Goal: Information Seeking & Learning: Learn about a topic

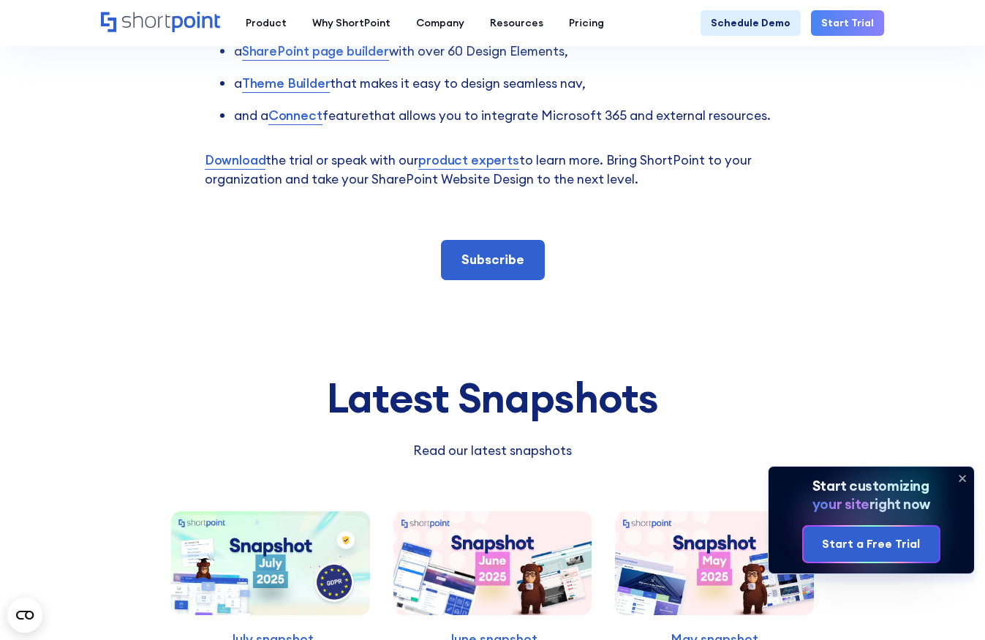
scroll to position [3899, 0]
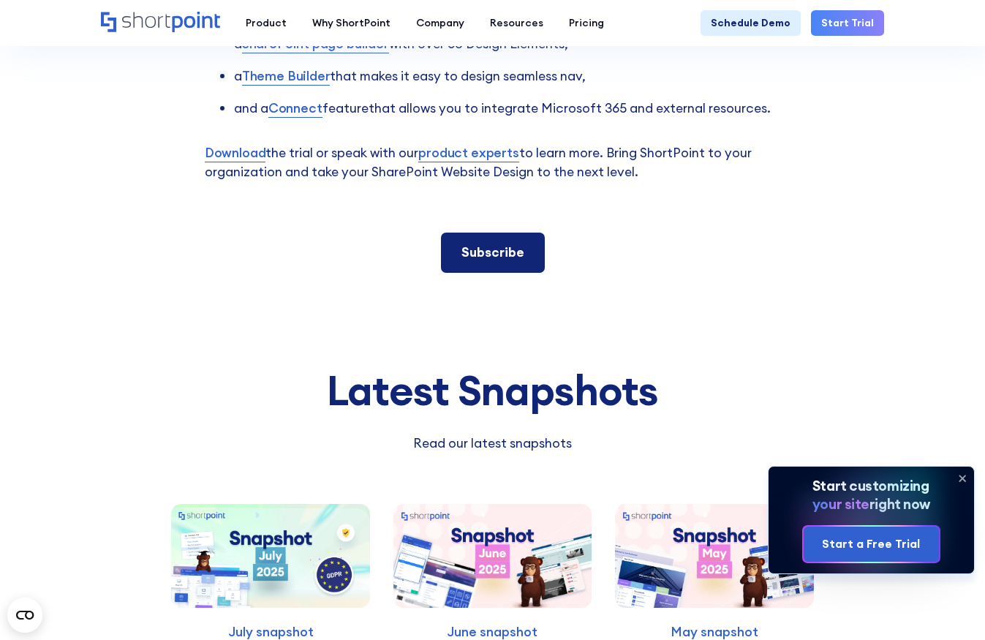
click at [503, 232] on link "Subscribe" at bounding box center [493, 251] width 104 height 39
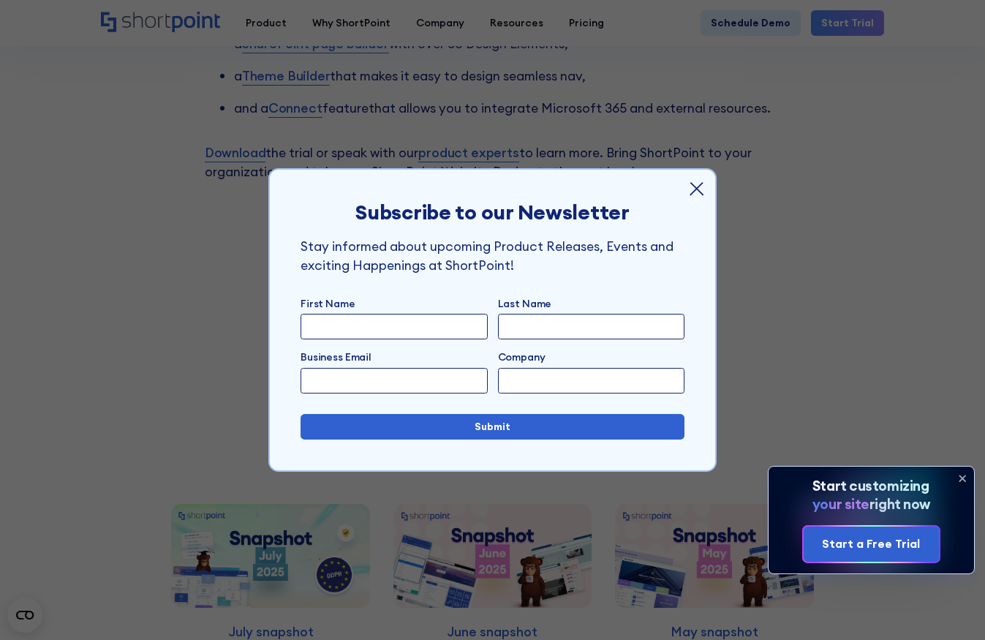
click at [694, 178] on div "Subscribe to our Newsletter Stay informed about upcoming Product Releases, Even…" at bounding box center [492, 320] width 445 height 300
click at [697, 194] on icon at bounding box center [696, 188] width 15 height 15
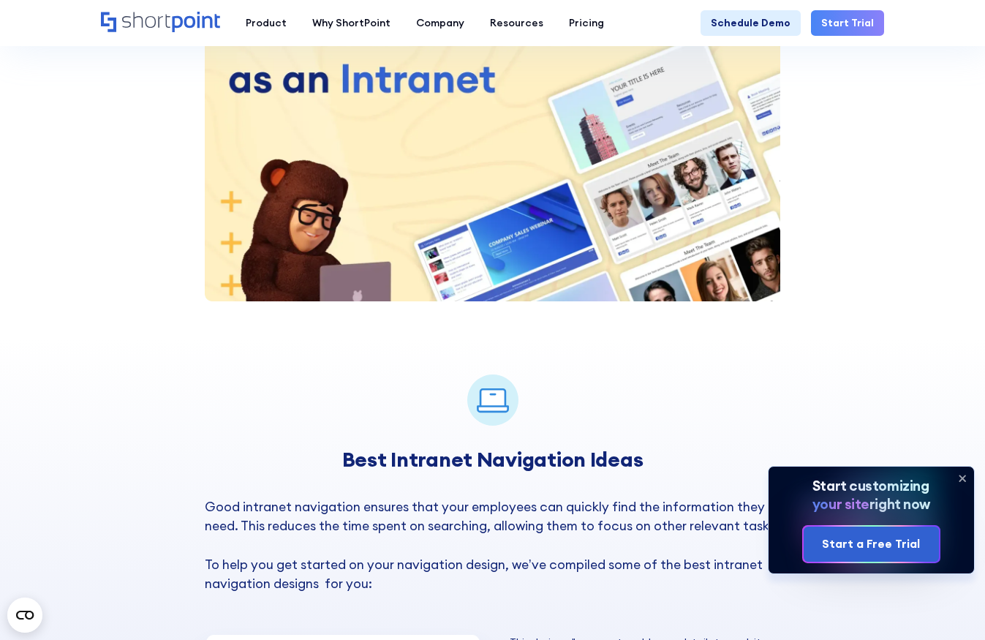
scroll to position [2503, 0]
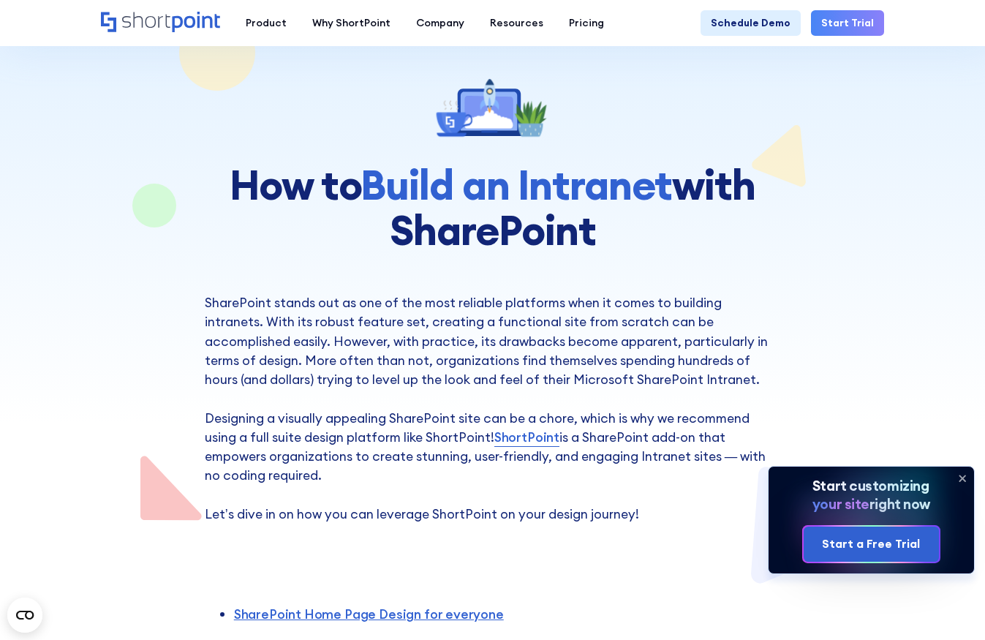
scroll to position [15, 0]
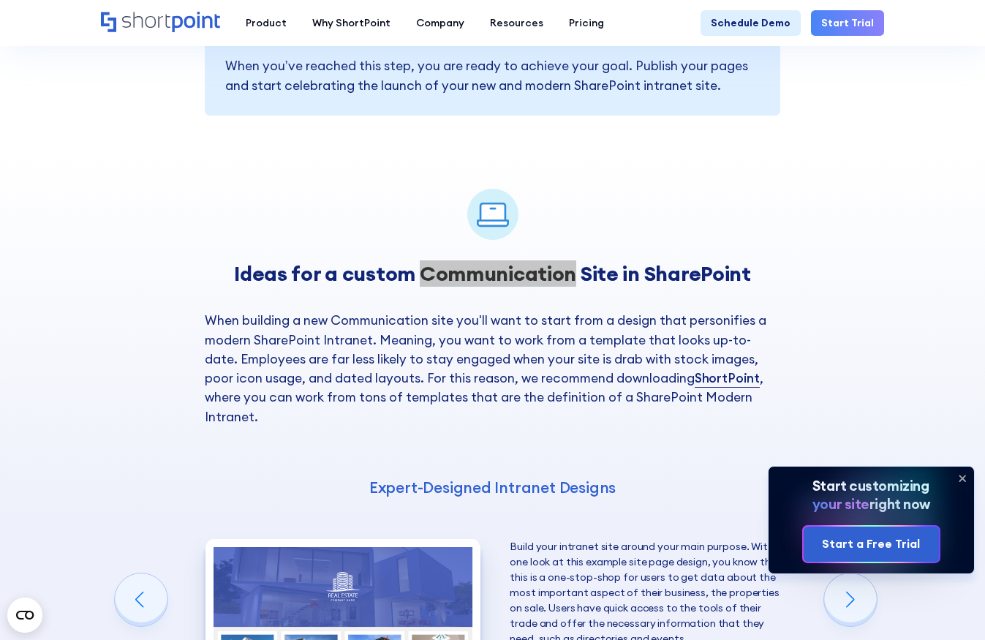
scroll to position [3996, 0]
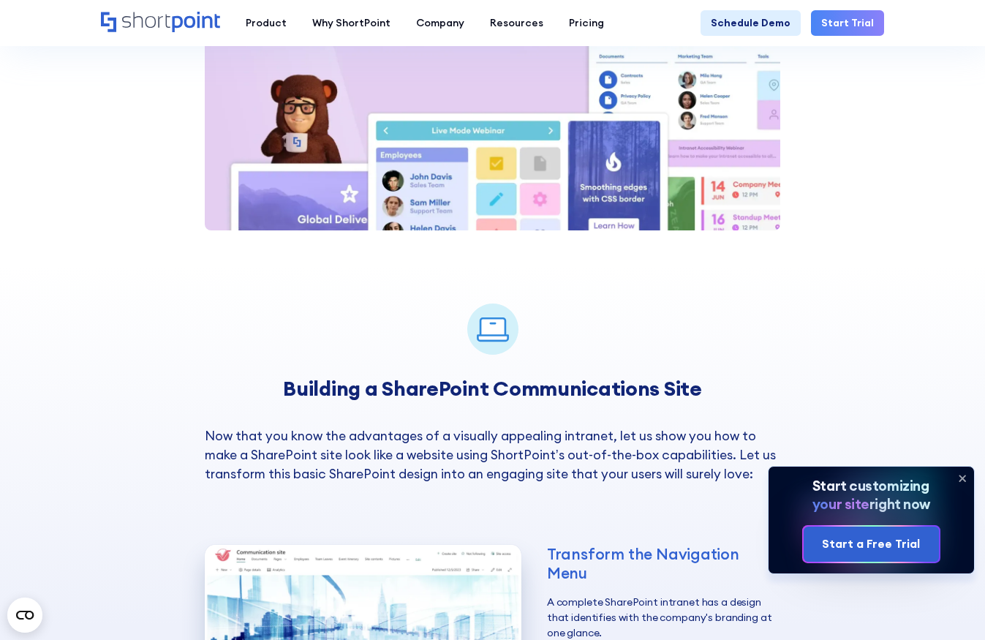
scroll to position [1559, 0]
